Goal: Information Seeking & Learning: Learn about a topic

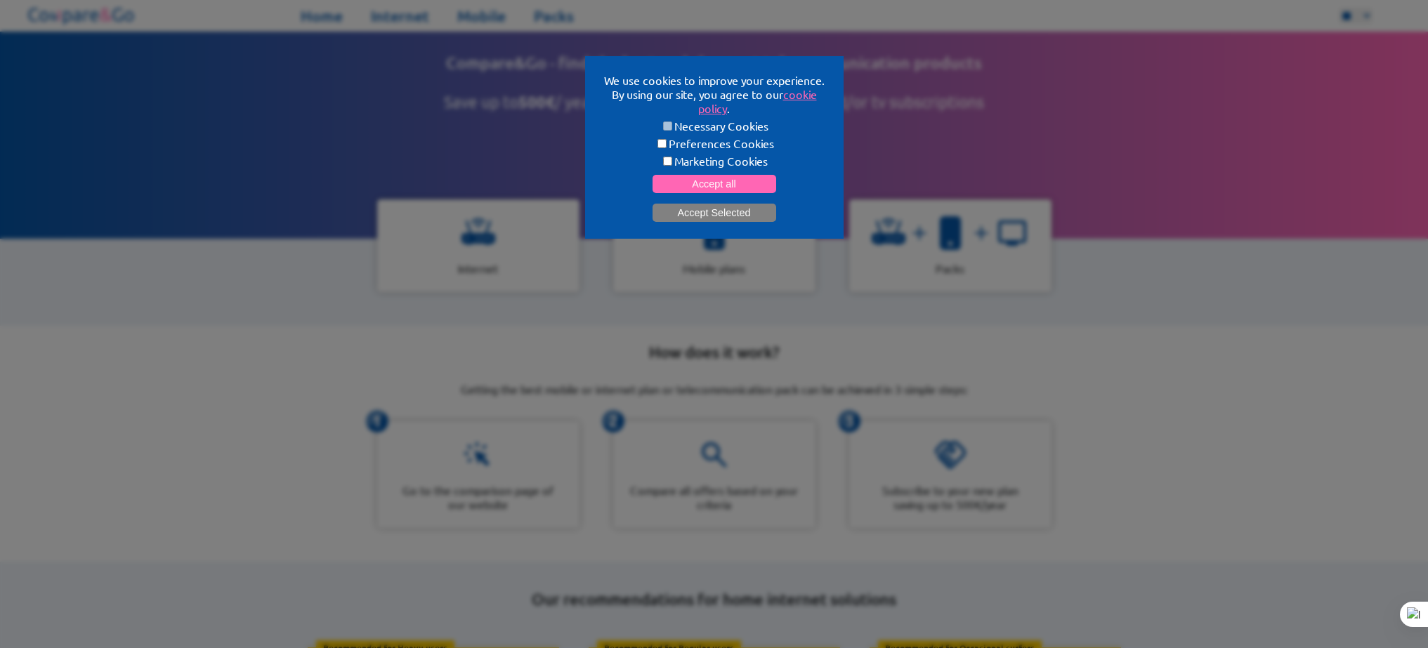
click at [735, 215] on button "Accept Selected" at bounding box center [715, 213] width 124 height 18
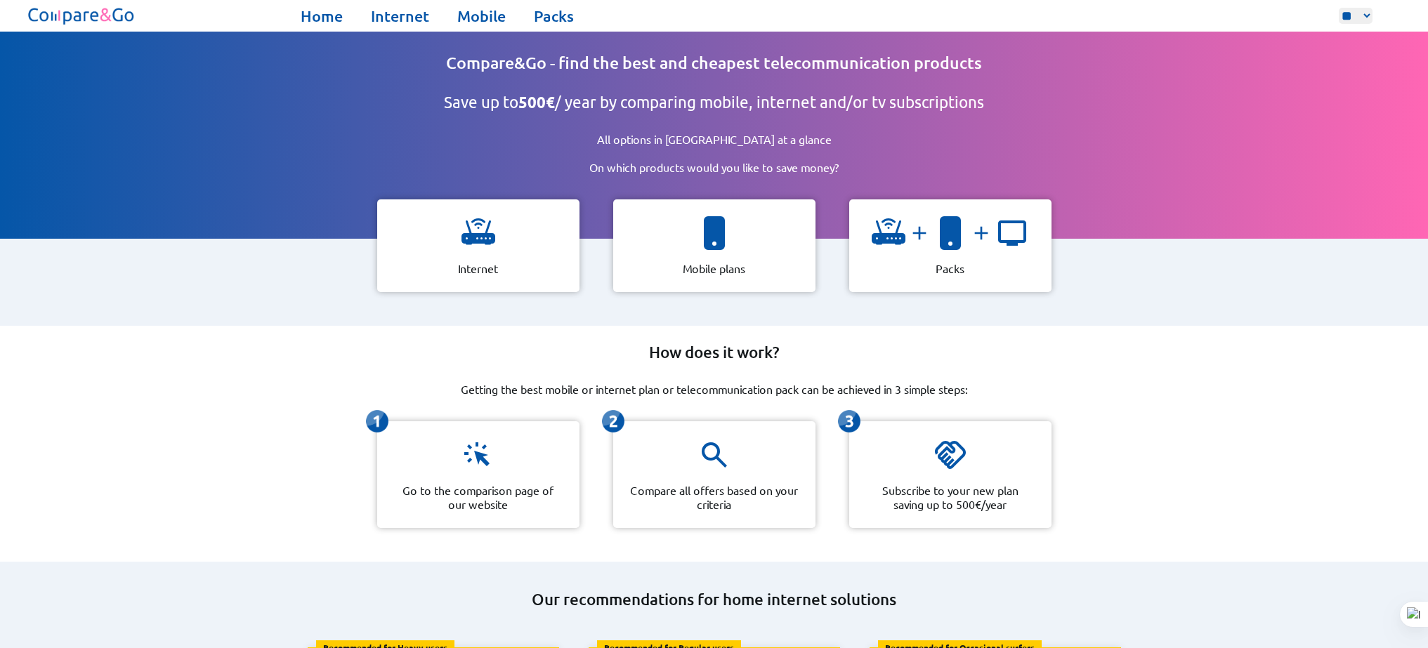
click at [1090, 385] on div "How does it work? Getting the best mobile or internet plan or telecommunication…" at bounding box center [714, 444] width 1428 height 236
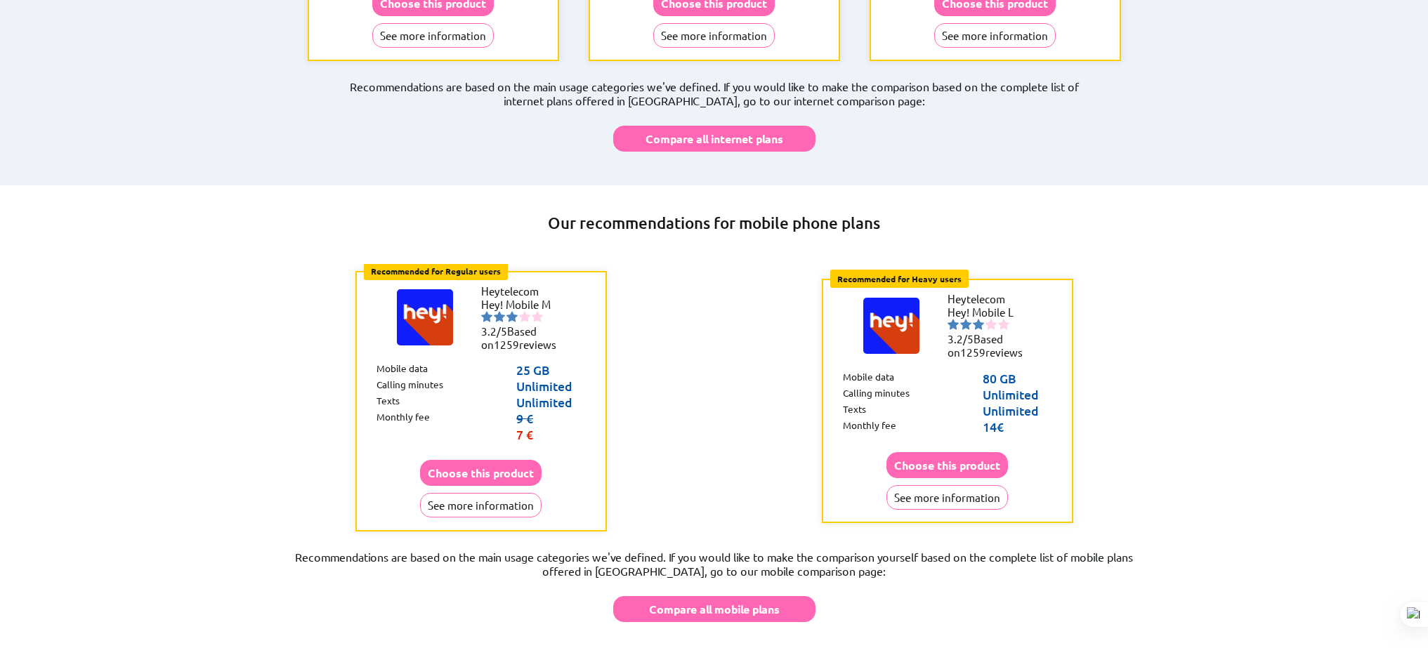
scroll to position [803, 0]
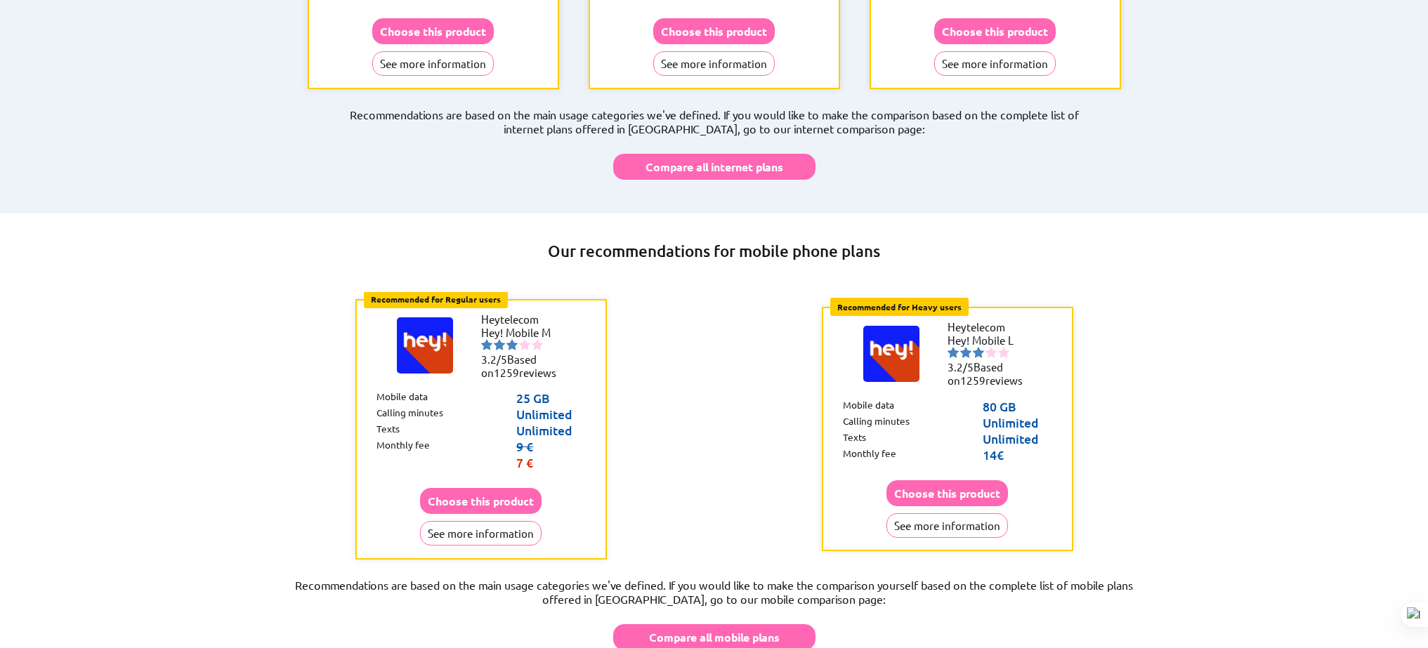
drag, startPoint x: 516, startPoint y: 360, endPoint x: 580, endPoint y: 389, distance: 70.5
click at [580, 389] on div "Recommended for Regular users Regular users: Uses data for browsing, social med…" at bounding box center [482, 429] width 252 height 261
click at [664, 379] on div "Recommended for Regular users Regular users: Uses data for browsing, social med…" at bounding box center [714, 429] width 933 height 275
click at [726, 420] on div "Recommended for Regular users Regular users: Uses data for browsing, social med…" at bounding box center [714, 429] width 933 height 275
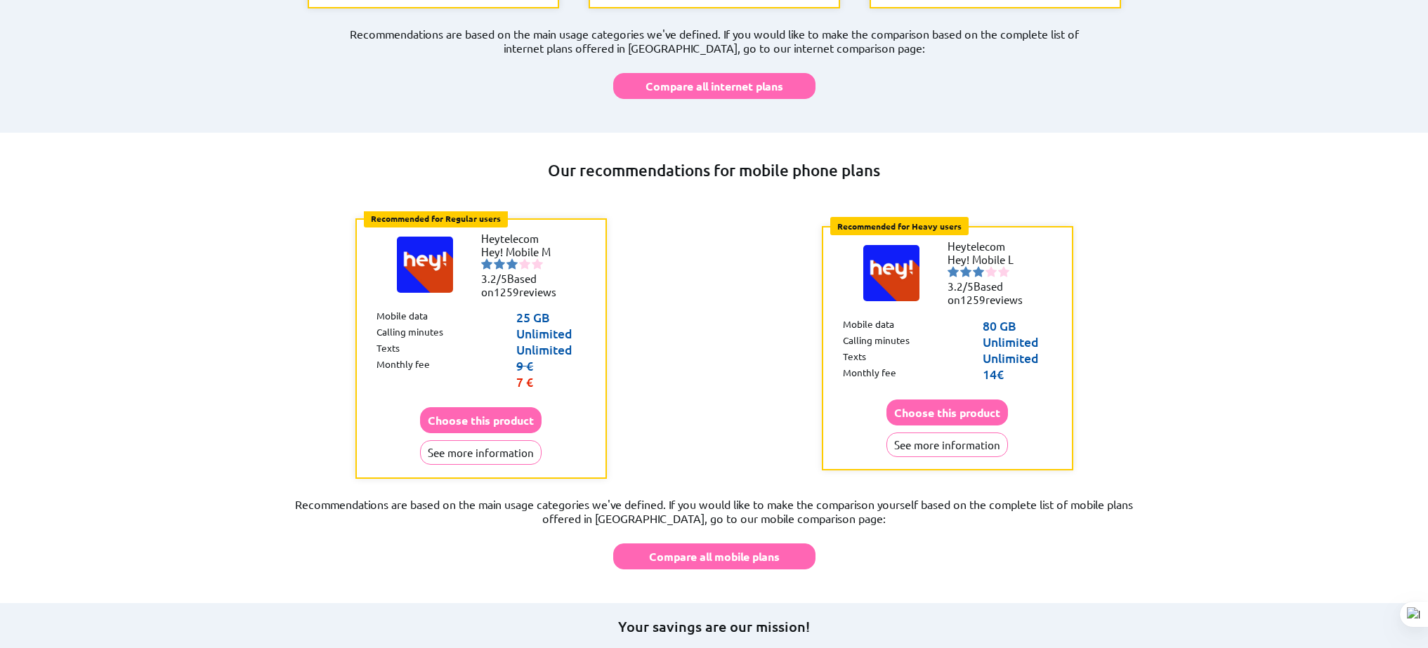
scroll to position [887, 0]
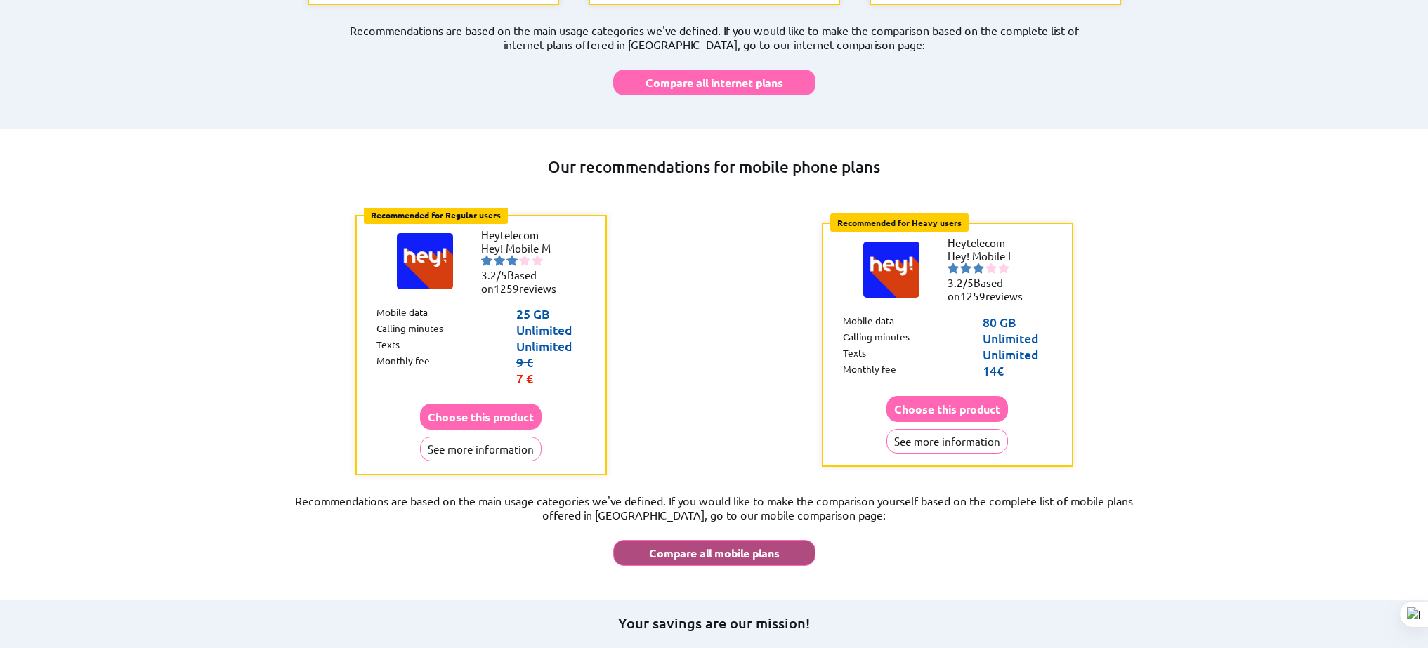
click at [739, 540] on button "Compare all mobile plans" at bounding box center [714, 553] width 202 height 26
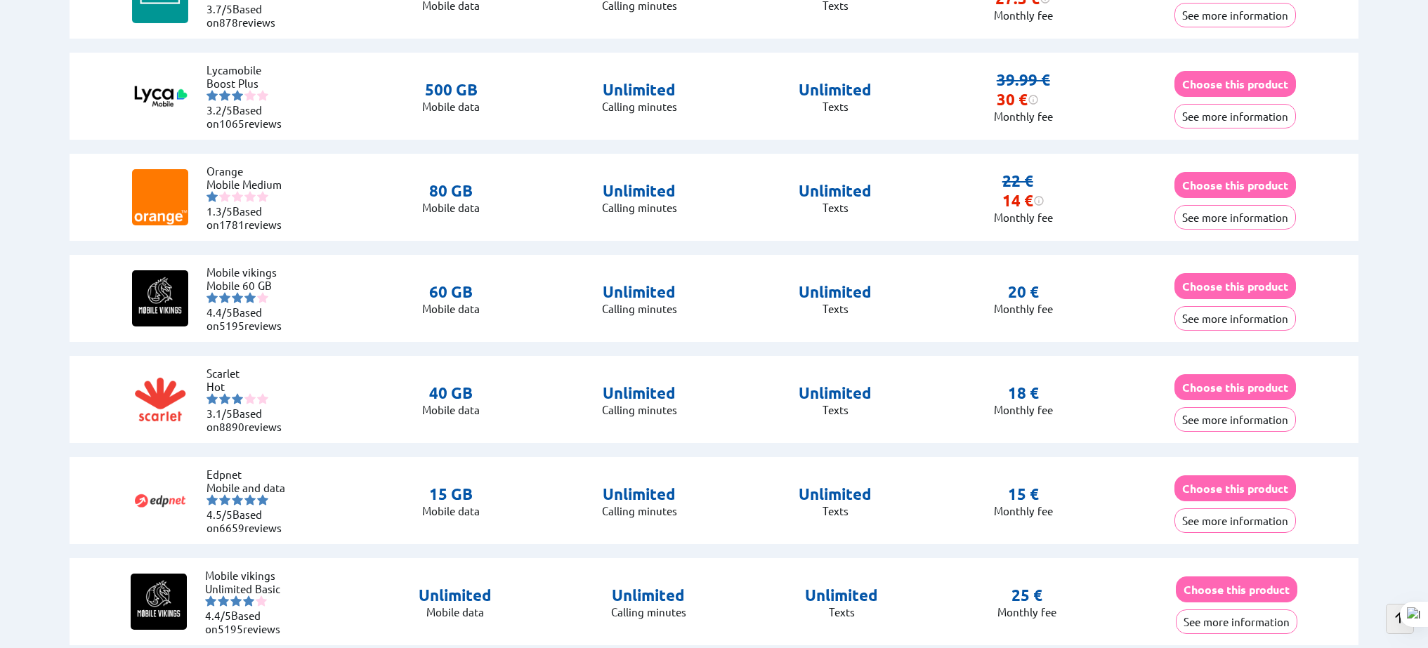
scroll to position [2538, 0]
